Goal: Information Seeking & Learning: Check status

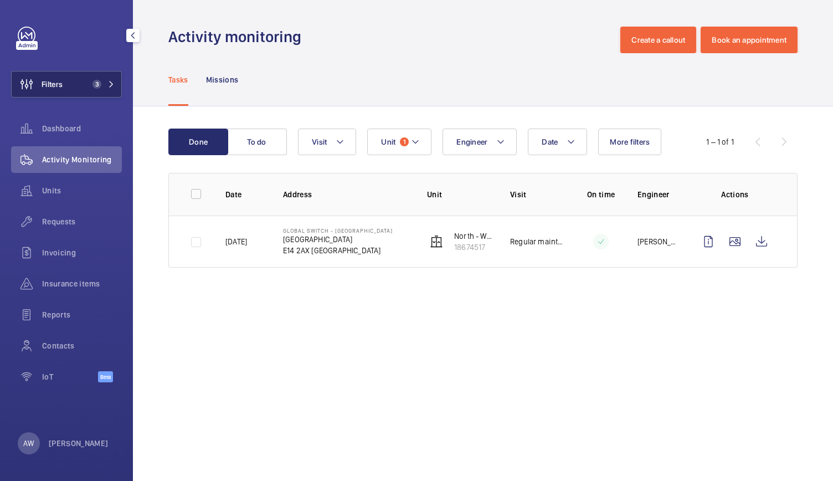
click at [74, 72] on button "Filters 3" at bounding box center [66, 84] width 111 height 27
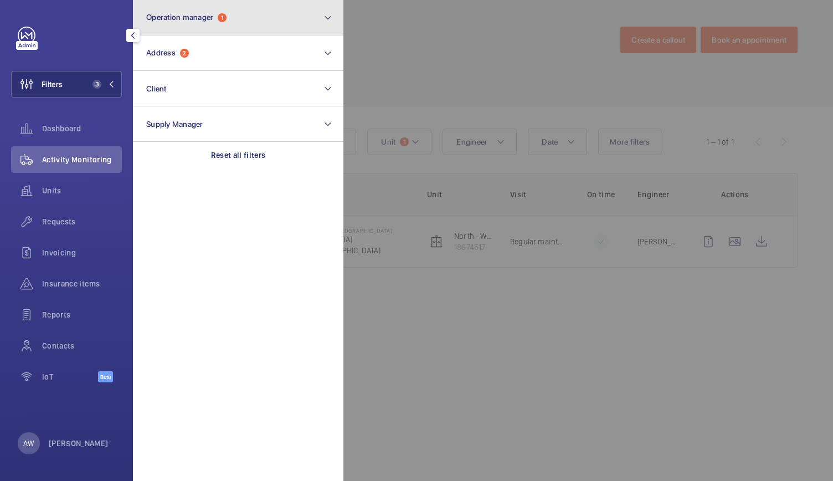
click at [214, 28] on button "Operation manager 1" at bounding box center [238, 17] width 211 height 35
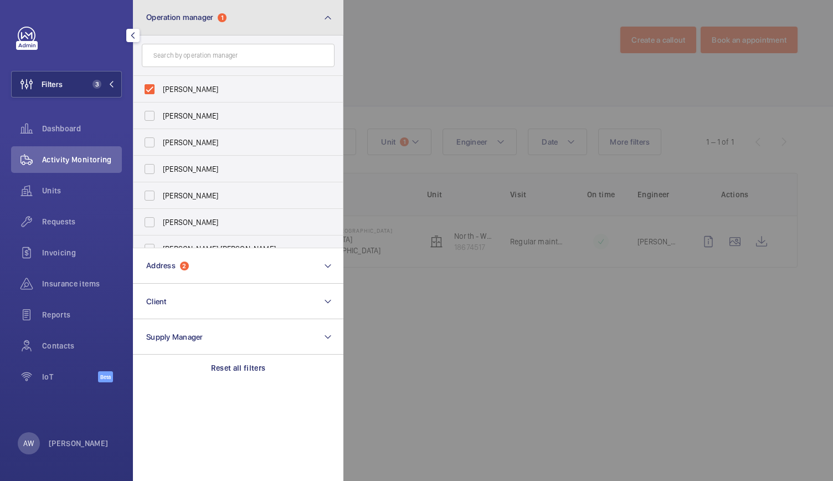
click at [226, 14] on span "1" at bounding box center [222, 17] width 9 height 9
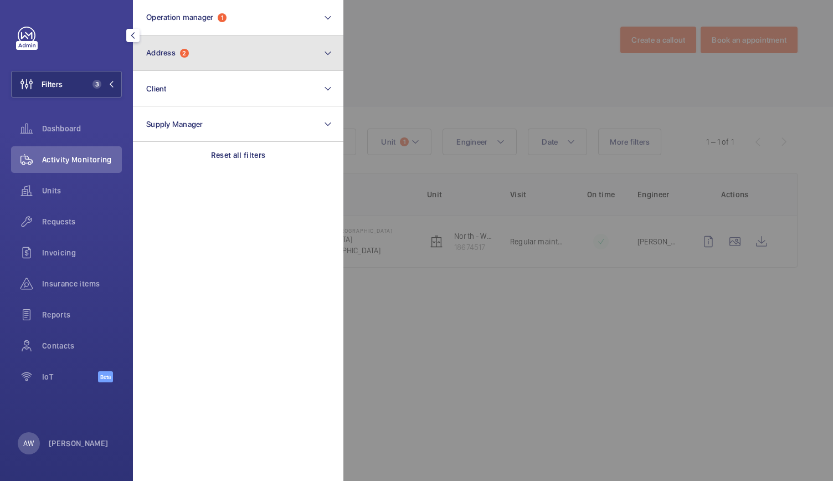
click at [198, 52] on button "Address 2" at bounding box center [238, 52] width 211 height 35
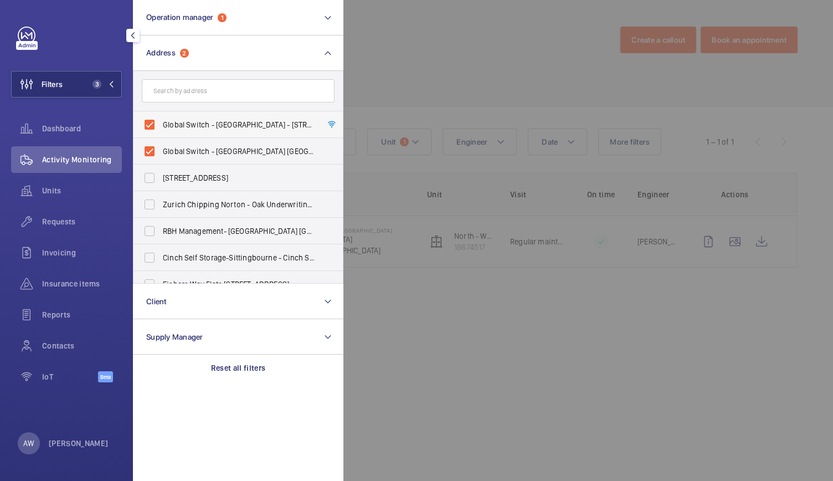
click at [150, 124] on label "Global Switch - [GEOGRAPHIC_DATA] - [STREET_ADDRESS]" at bounding box center [230, 124] width 193 height 27
click at [150, 124] on input "Global Switch - [GEOGRAPHIC_DATA] - [STREET_ADDRESS]" at bounding box center [149, 125] width 22 height 22
checkbox input "false"
click at [146, 152] on label "Global Switch - [GEOGRAPHIC_DATA] [GEOGRAPHIC_DATA]" at bounding box center [230, 151] width 193 height 27
click at [146, 152] on input "Global Switch - [GEOGRAPHIC_DATA] [GEOGRAPHIC_DATA]" at bounding box center [149, 151] width 22 height 22
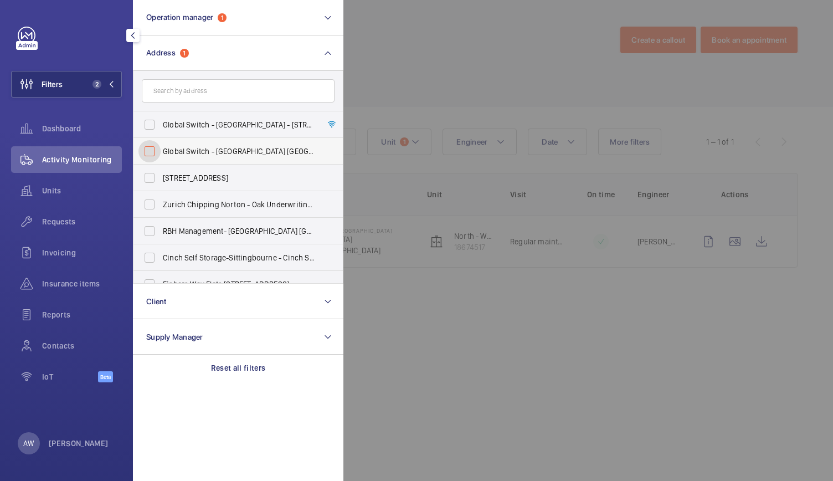
checkbox input "false"
click at [173, 101] on input "text" at bounding box center [238, 90] width 193 height 23
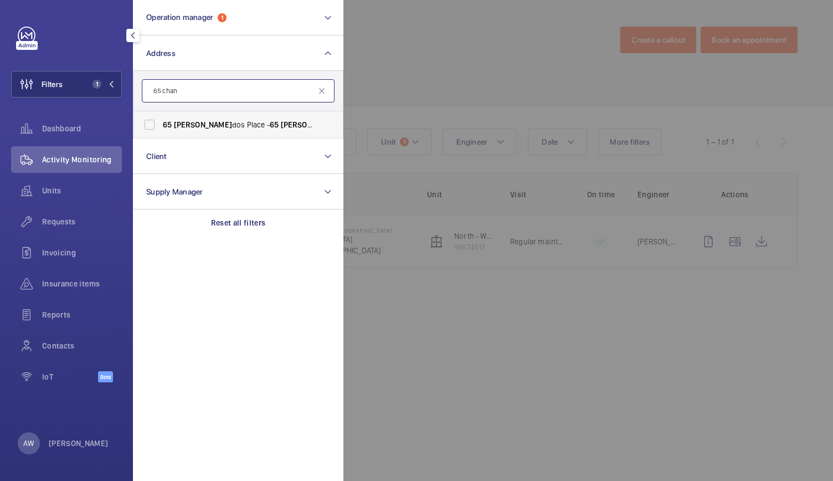
type input "65 chan"
click at [174, 122] on span "[PERSON_NAME]" at bounding box center [203, 124] width 58 height 9
click at [161, 122] on input "[STREET_ADDRESS]" at bounding box center [149, 125] width 22 height 22
checkbox input "true"
click at [331, 73] on form "65 chan" at bounding box center [238, 91] width 209 height 40
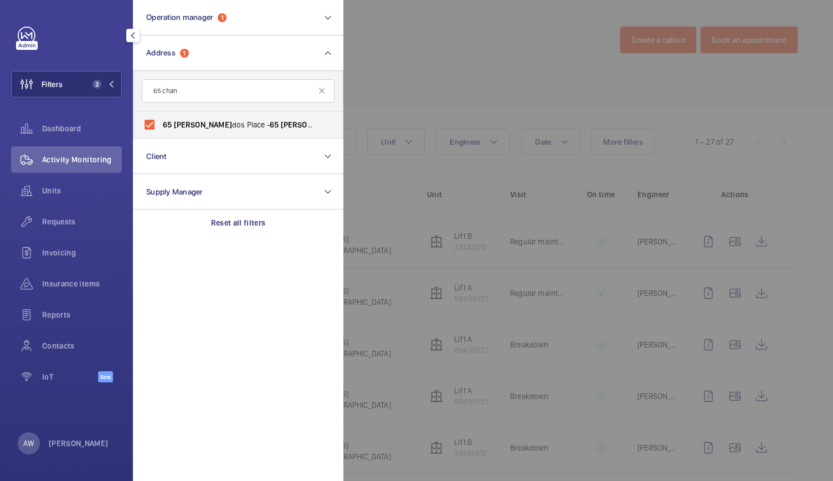
click at [452, 37] on div at bounding box center [759, 240] width 833 height 481
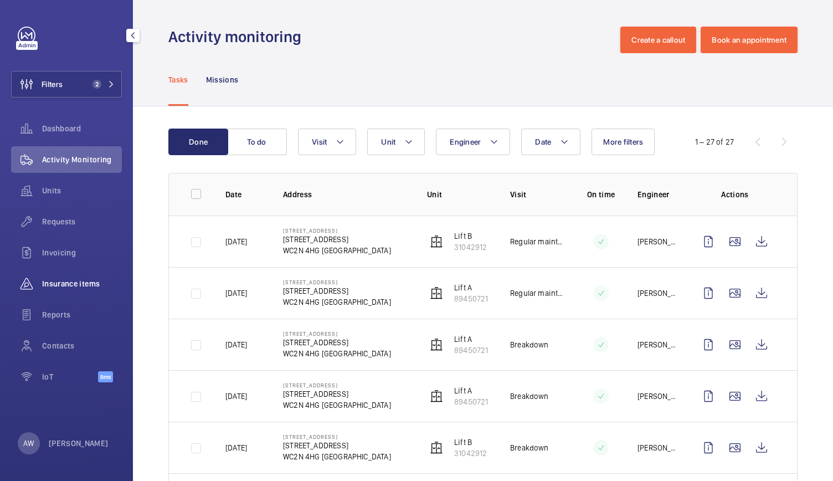
click at [63, 283] on span "Insurance items" at bounding box center [82, 283] width 80 height 11
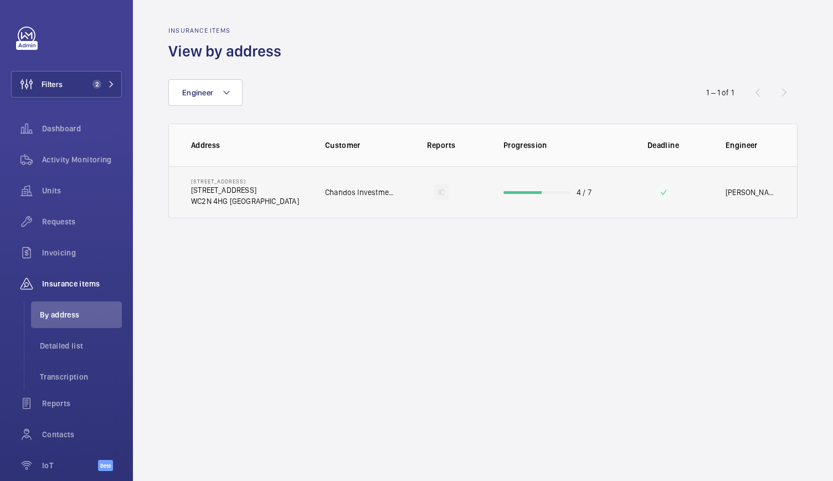
click at [237, 203] on p "WC2N 4HG [GEOGRAPHIC_DATA]" at bounding box center [245, 201] width 108 height 11
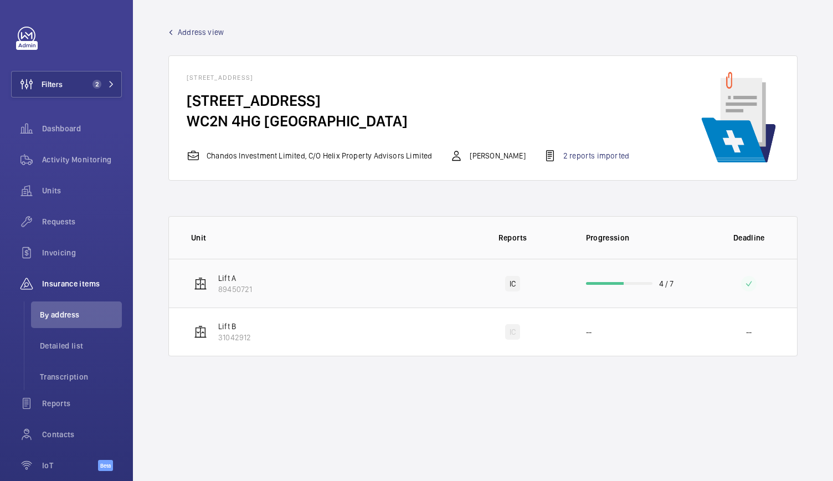
click at [316, 290] on td "Lift A 89450721" at bounding box center [313, 283] width 289 height 49
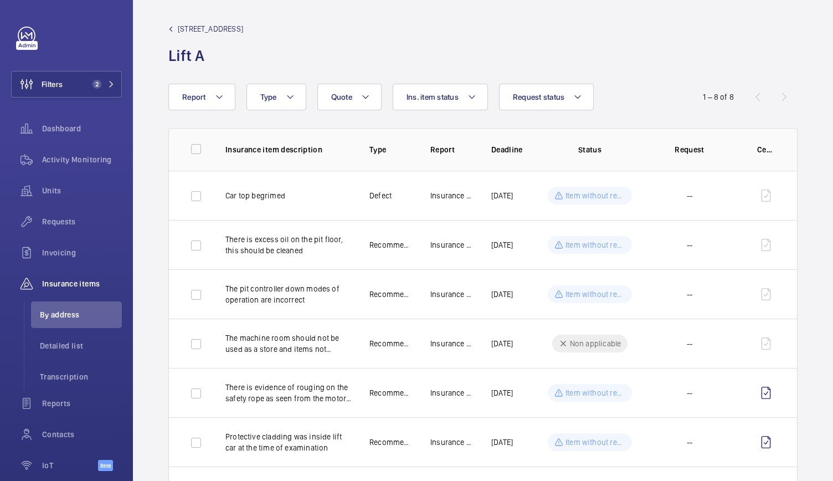
scroll to position [1, 0]
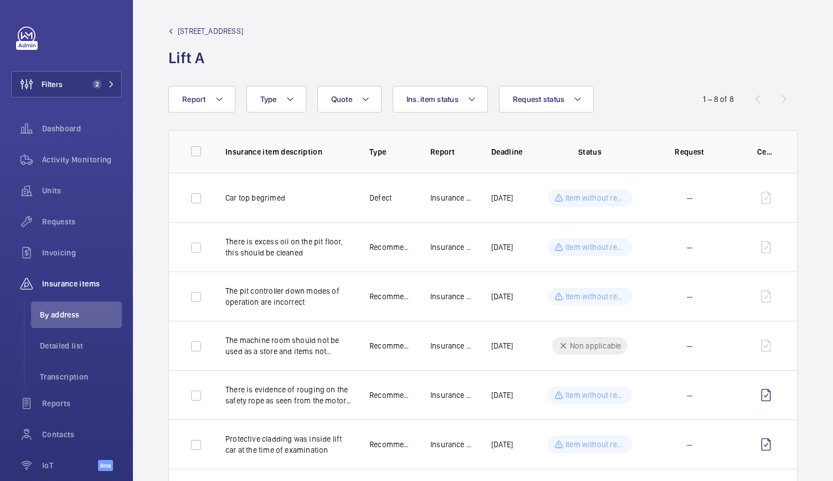
click at [243, 30] on span "[STREET_ADDRESS]" at bounding box center [210, 30] width 65 height 11
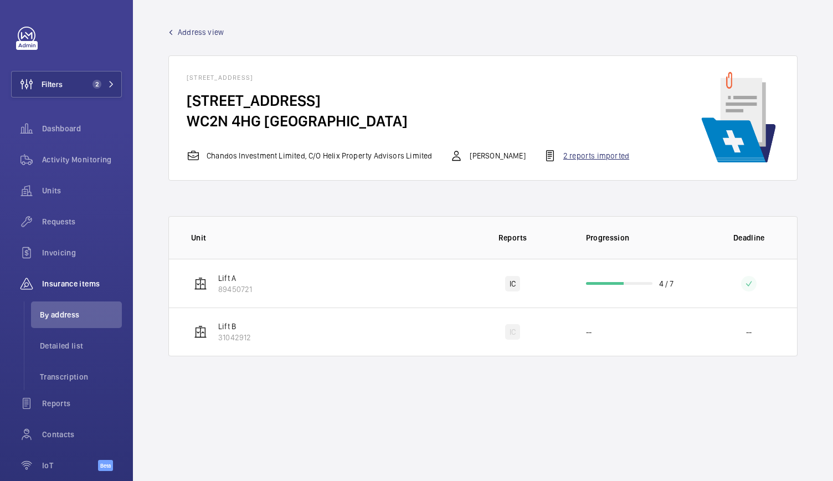
click at [566, 152] on div "2 reports imported" at bounding box center [586, 155] width 86 height 13
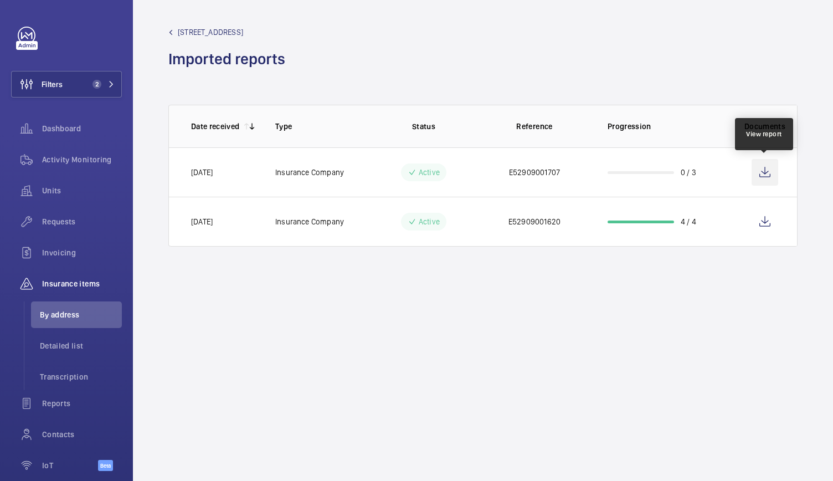
click at [772, 173] on wm-front-icon-button at bounding box center [765, 172] width 27 height 27
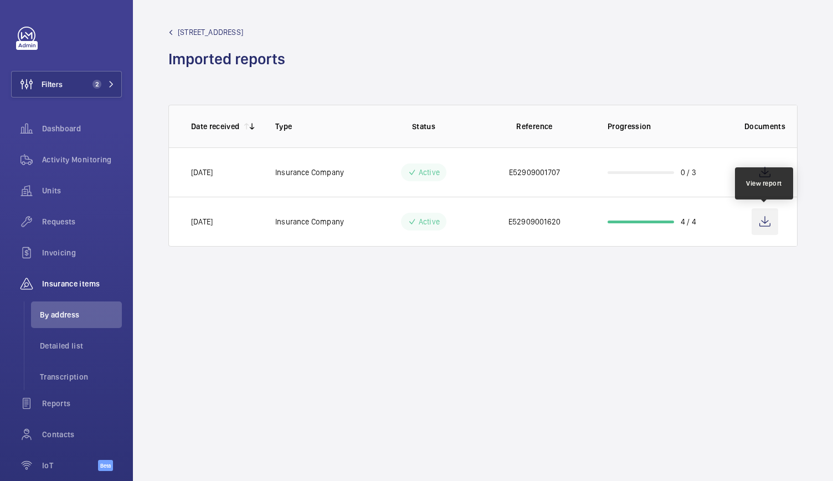
click at [762, 225] on wm-front-icon-button at bounding box center [765, 221] width 27 height 27
click at [243, 32] on span "[STREET_ADDRESS]" at bounding box center [210, 32] width 65 height 11
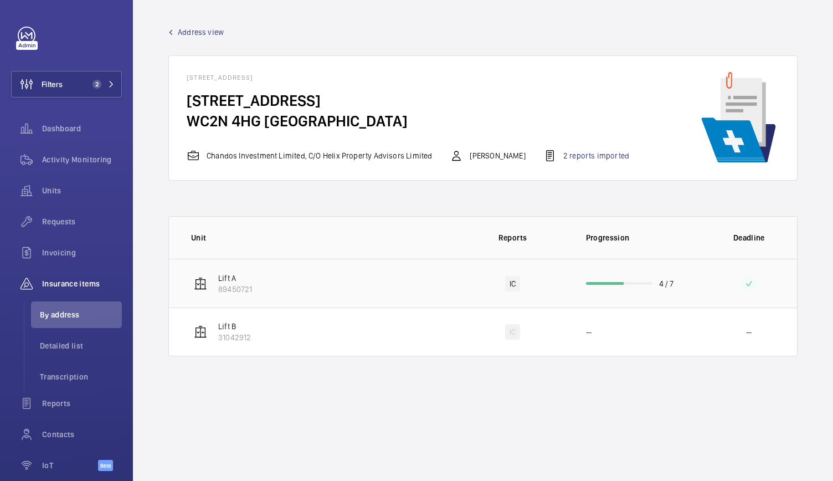
click at [464, 278] on td "IC" at bounding box center [513, 283] width 111 height 49
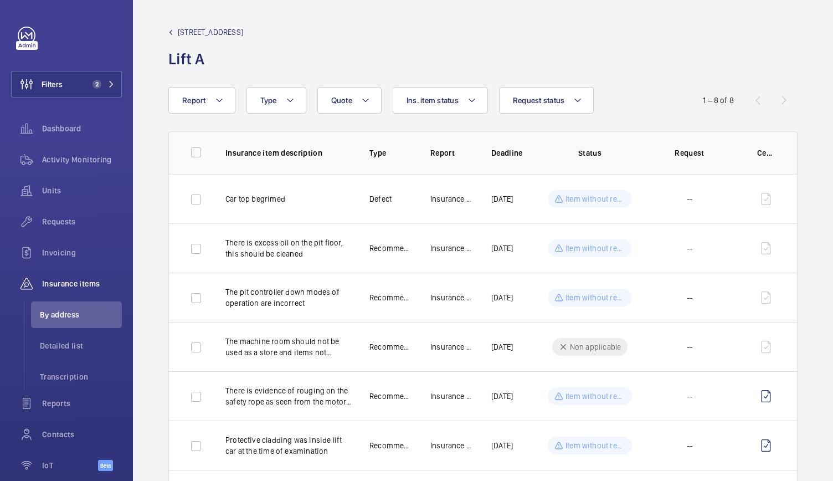
click at [464, 278] on td "Insurance Co." at bounding box center [443, 297] width 61 height 49
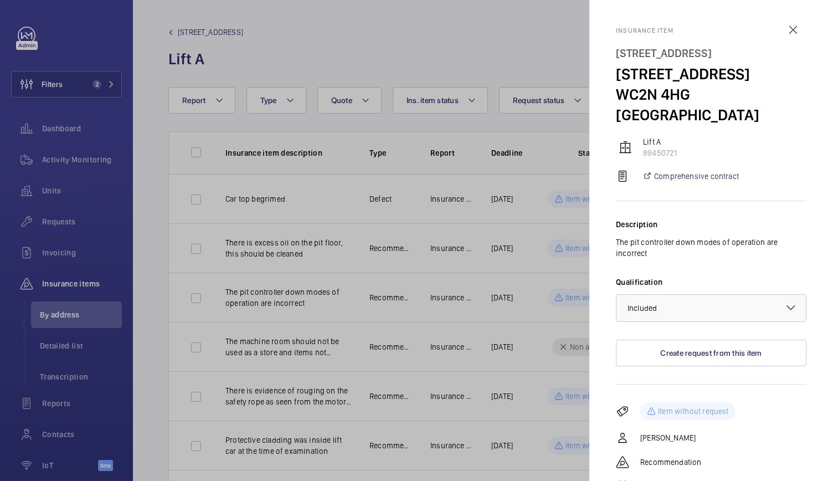
click at [464, 278] on div at bounding box center [416, 240] width 833 height 481
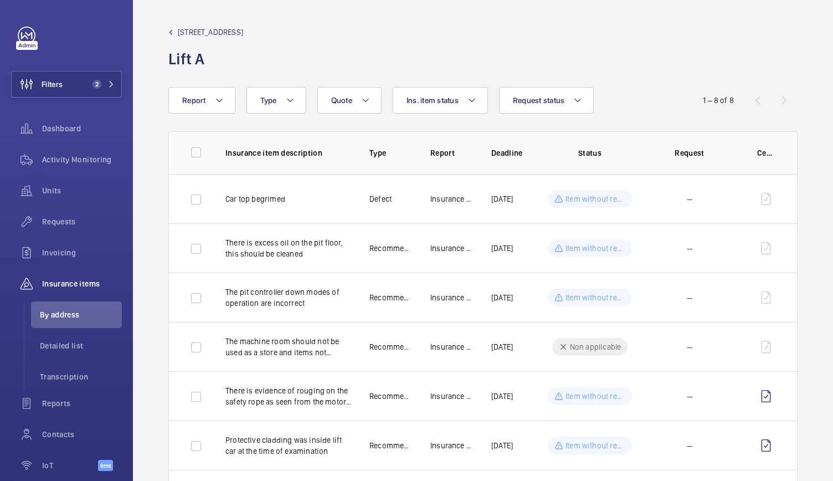
scroll to position [121, 0]
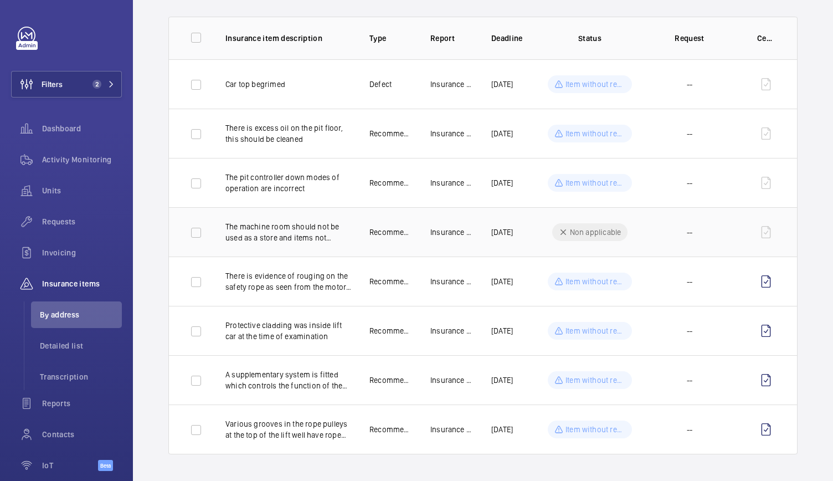
drag, startPoint x: 766, startPoint y: 273, endPoint x: 675, endPoint y: 234, distance: 98.6
click at [675, 234] on td "--" at bounding box center [690, 231] width 100 height 49
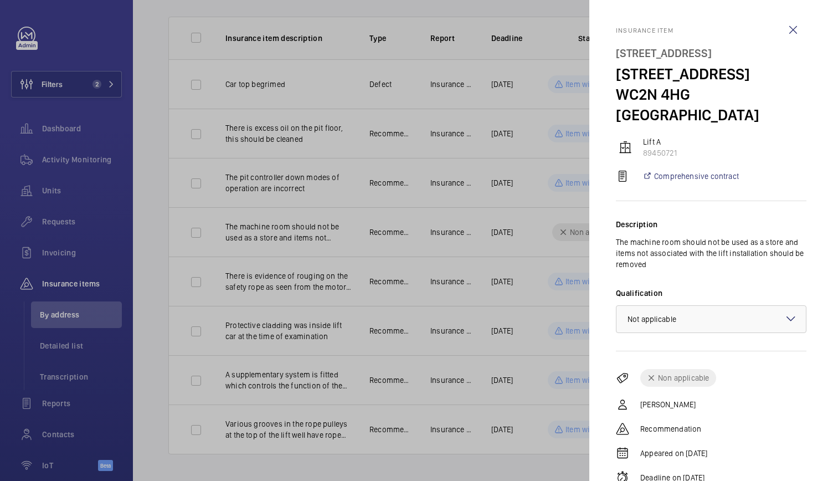
click at [560, 284] on div at bounding box center [416, 240] width 833 height 481
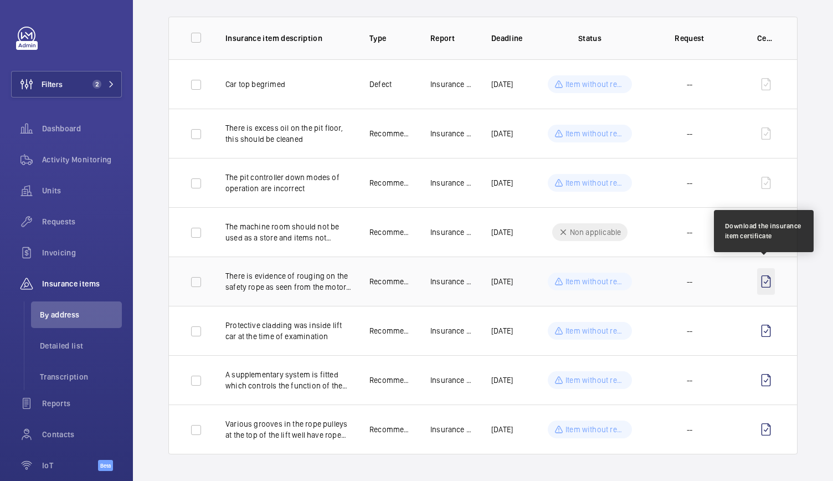
click at [761, 269] on wm-front-icon-button at bounding box center [766, 281] width 18 height 27
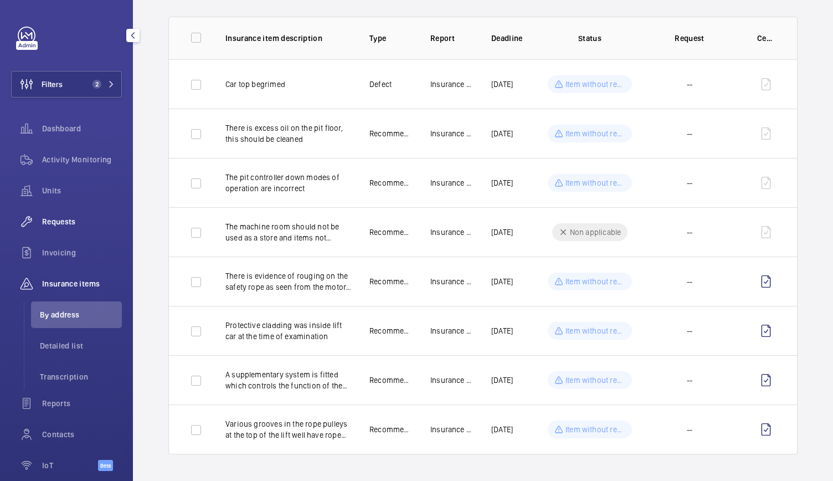
click at [57, 216] on div "Requests" at bounding box center [66, 221] width 111 height 27
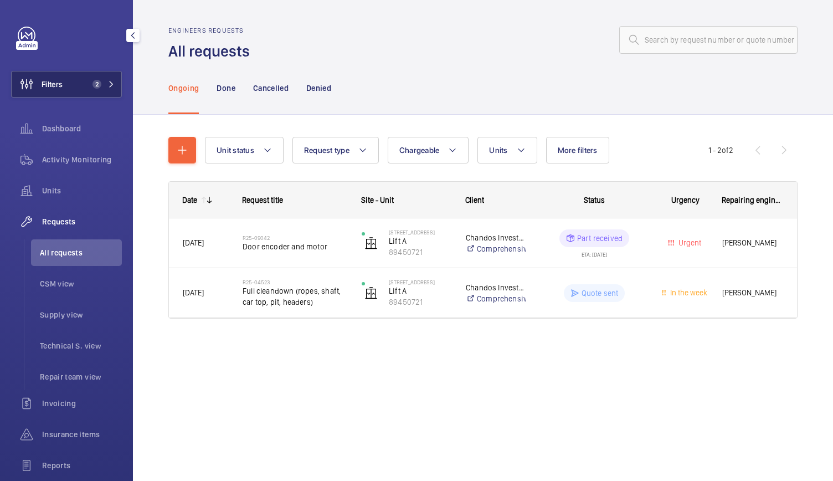
click at [90, 78] on button "Filters 2" at bounding box center [66, 84] width 111 height 27
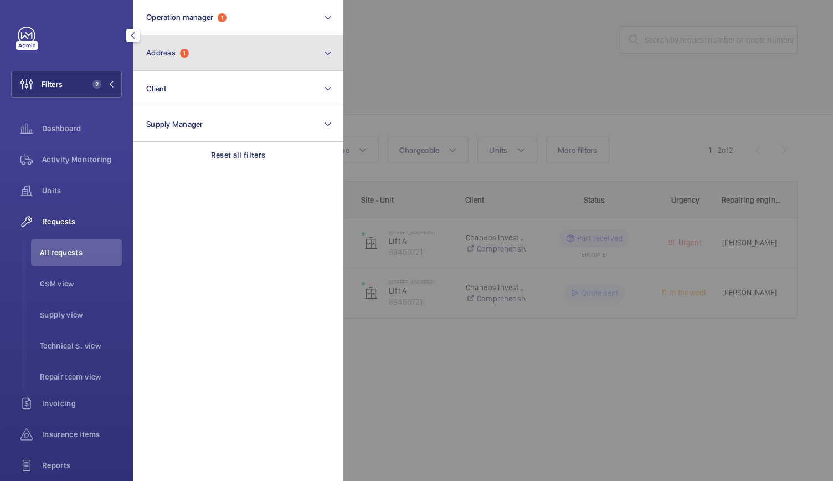
click at [183, 64] on button "Address 1" at bounding box center [238, 52] width 211 height 35
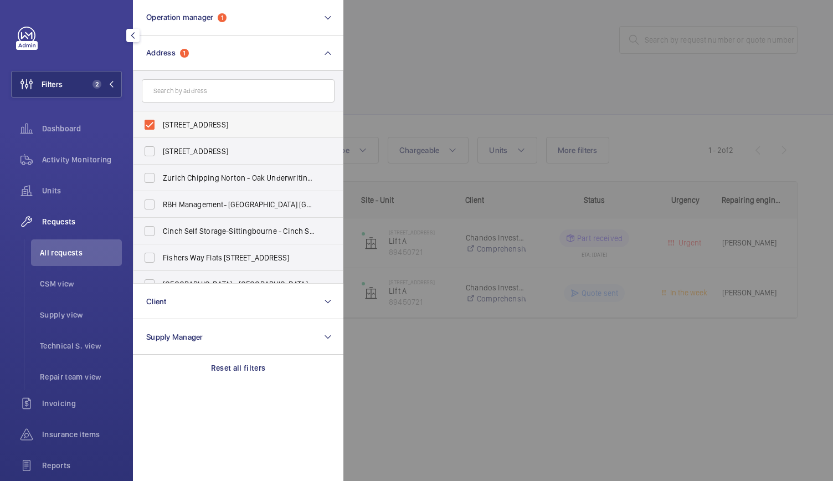
click at [150, 126] on label "[STREET_ADDRESS]" at bounding box center [230, 124] width 193 height 27
click at [150, 126] on input "[STREET_ADDRESS]" at bounding box center [149, 125] width 22 height 22
checkbox input "false"
click at [65, 249] on span "All requests" at bounding box center [81, 252] width 82 height 11
click at [430, 102] on div at bounding box center [759, 240] width 833 height 481
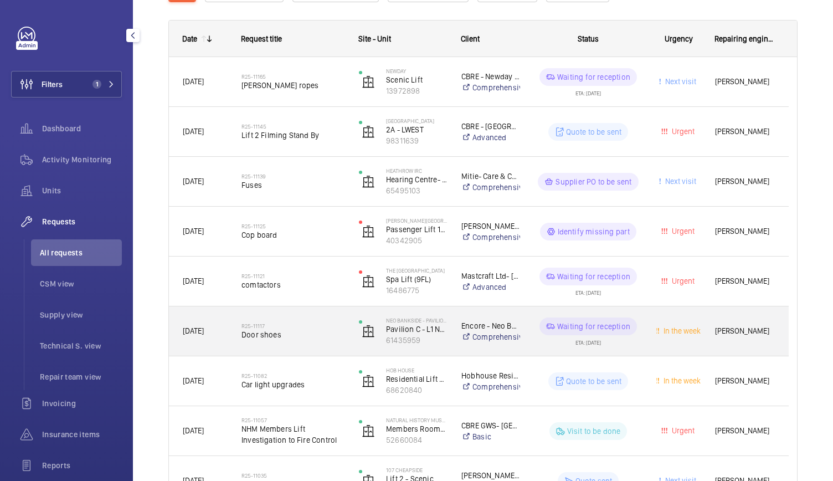
scroll to position [179, 0]
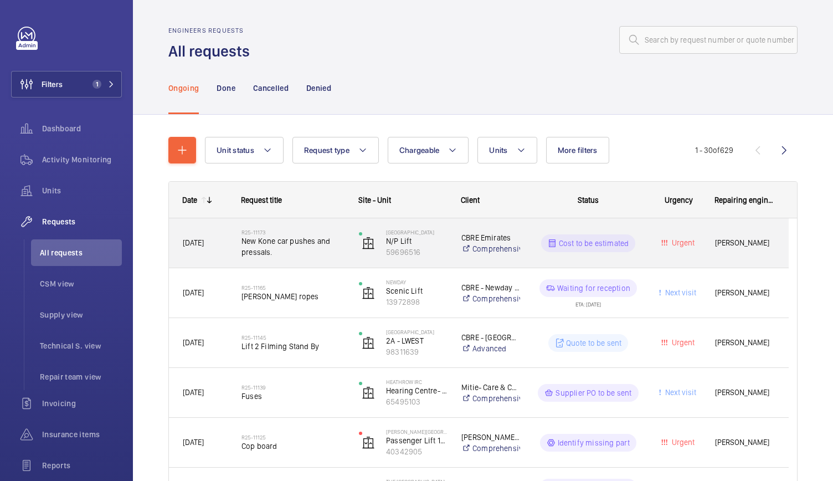
click at [215, 258] on div "[DATE]" at bounding box center [199, 242] width 58 height 35
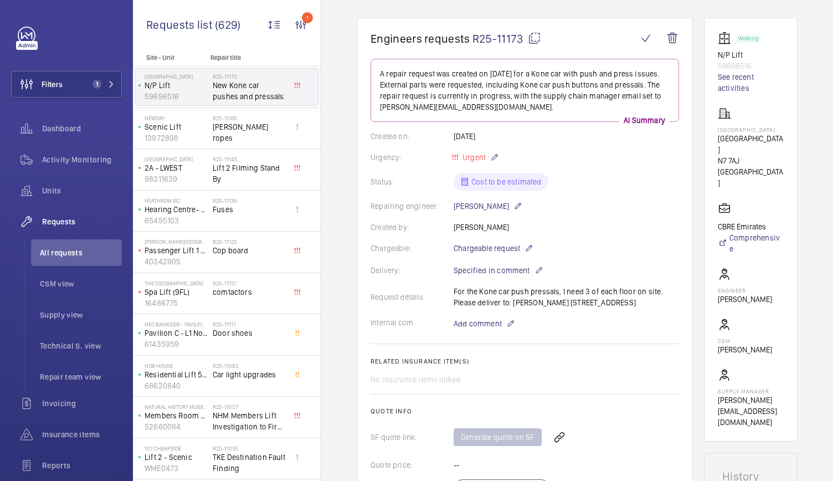
scroll to position [88, 0]
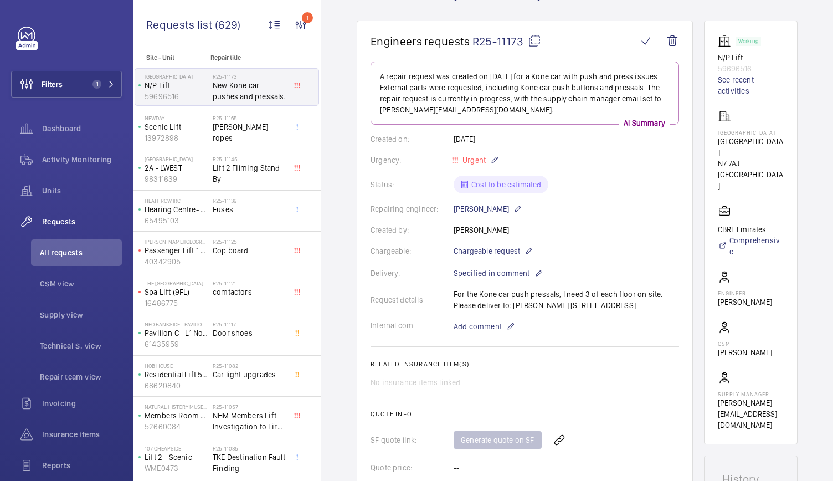
click at [496, 43] on span "R25-11173" at bounding box center [507, 41] width 69 height 14
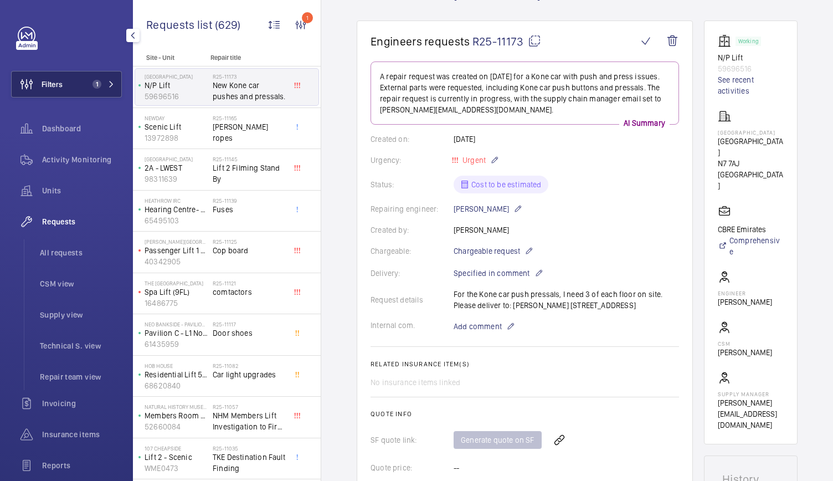
click at [84, 89] on button "Filters 1" at bounding box center [66, 84] width 111 height 27
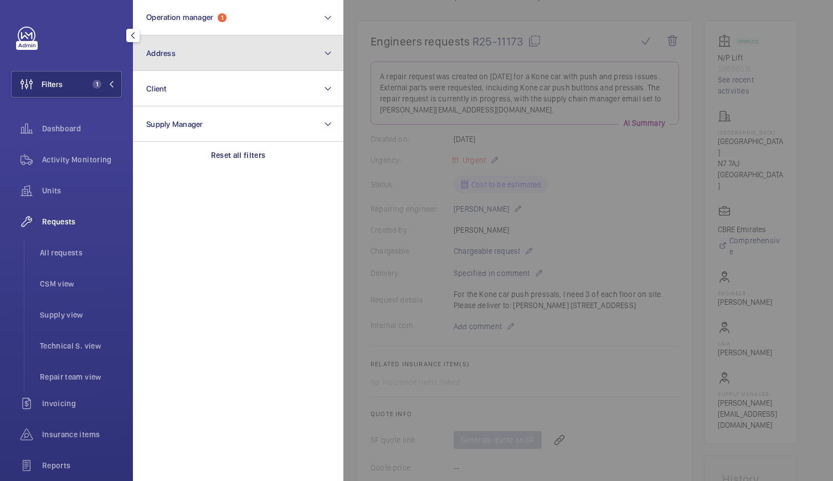
click at [194, 42] on button "Address" at bounding box center [238, 52] width 211 height 35
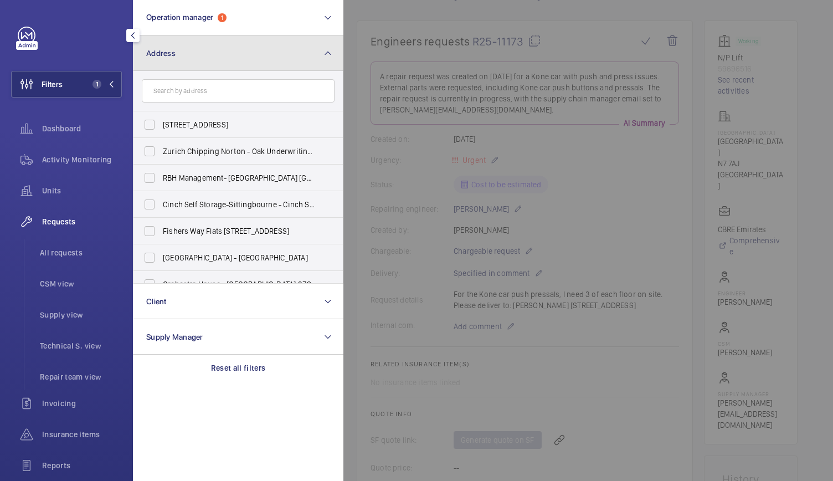
click at [194, 42] on button "Address" at bounding box center [238, 52] width 211 height 35
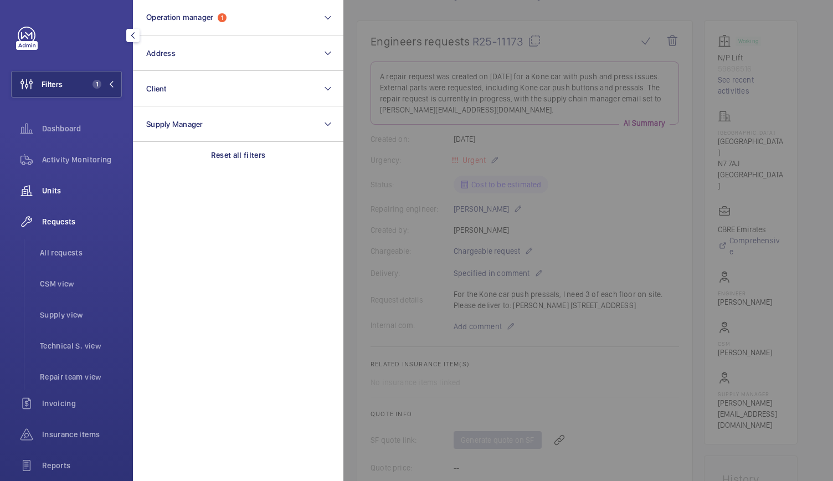
click at [53, 186] on span "Units" at bounding box center [82, 190] width 80 height 11
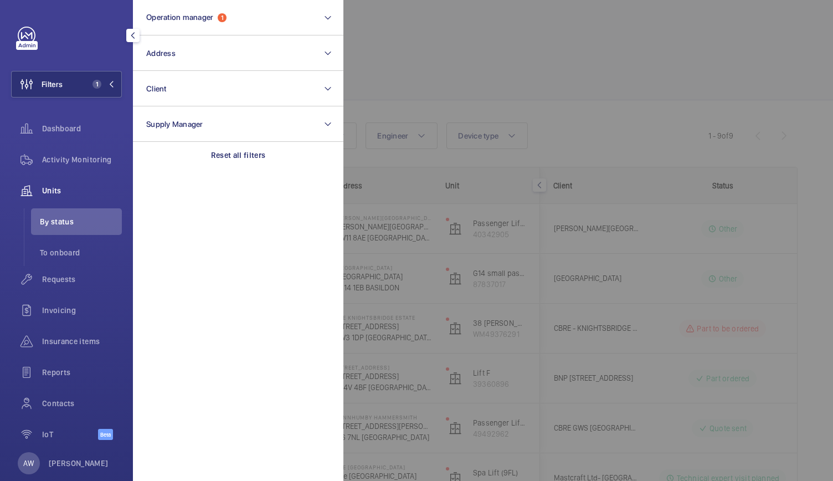
click at [500, 81] on div at bounding box center [759, 240] width 833 height 481
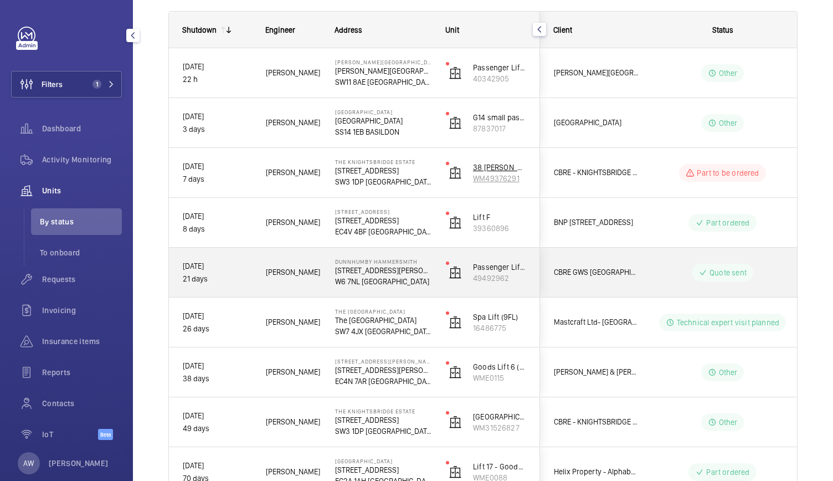
scroll to position [156, 0]
